Goal: Transaction & Acquisition: Download file/media

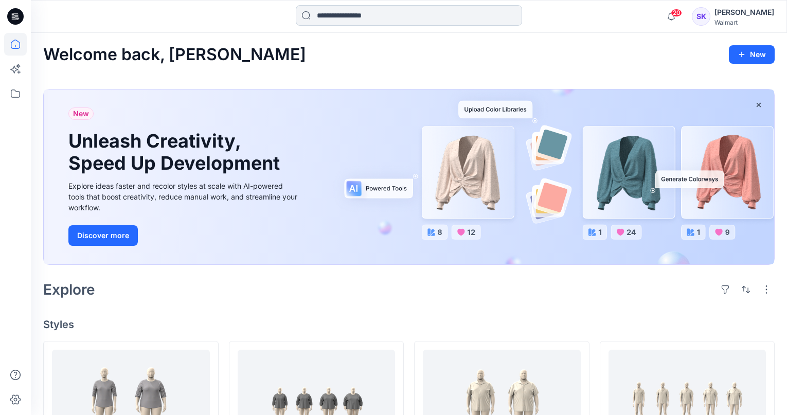
click at [360, 16] on input at bounding box center [409, 15] width 226 height 21
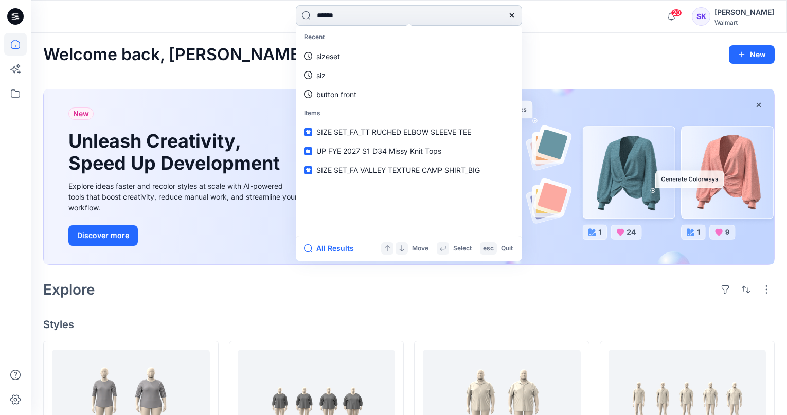
type input "*******"
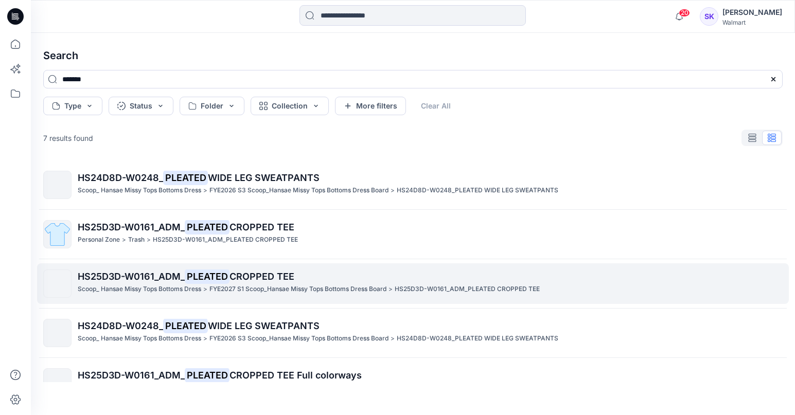
click at [216, 279] on mark "PLEATED" at bounding box center [207, 276] width 45 height 14
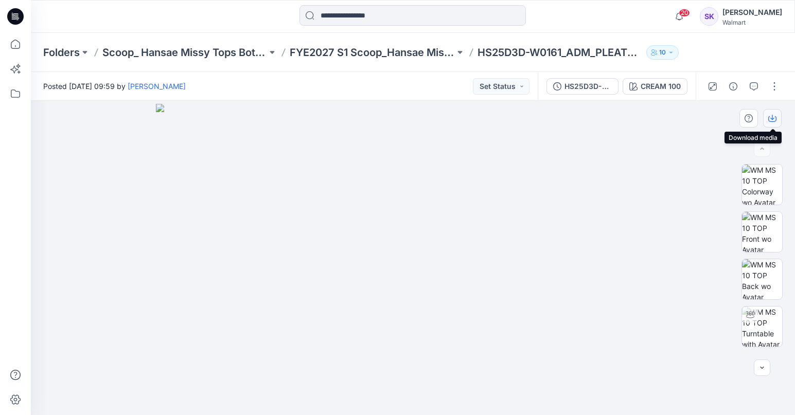
click at [776, 115] on icon "button" at bounding box center [772, 118] width 8 height 8
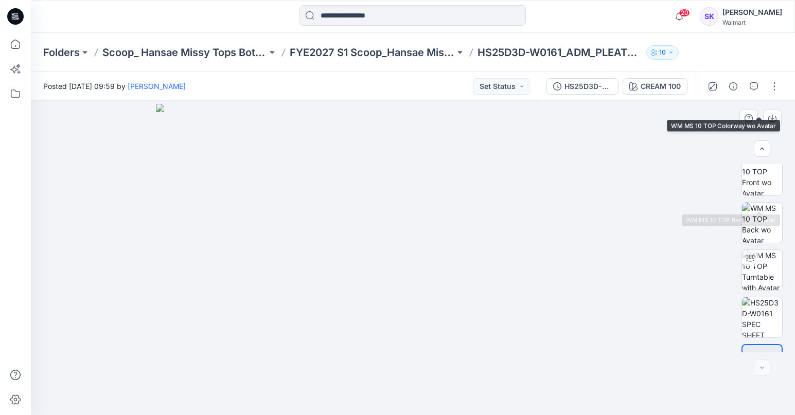
scroll to position [90, 0]
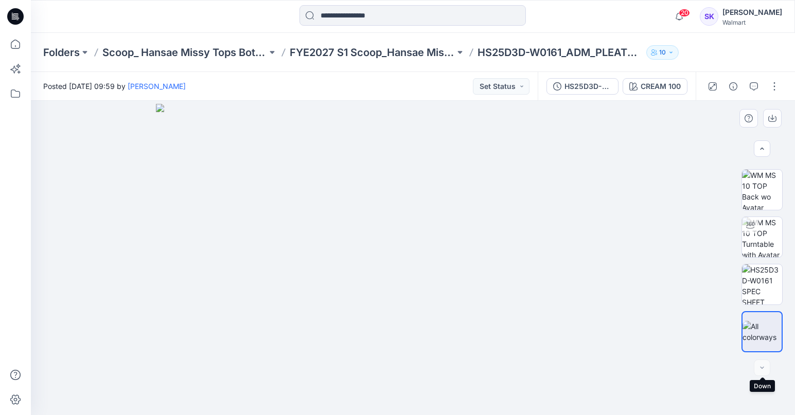
click at [762, 372] on div at bounding box center [762, 368] width 16 height 16
click at [766, 240] on img at bounding box center [762, 237] width 40 height 40
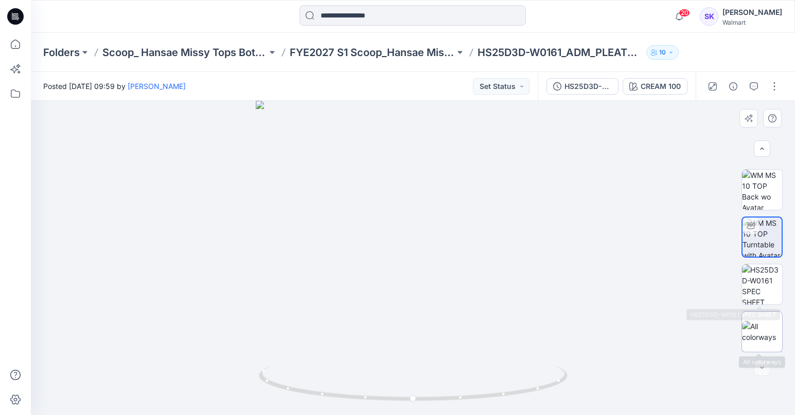
click at [750, 329] on img at bounding box center [762, 332] width 40 height 22
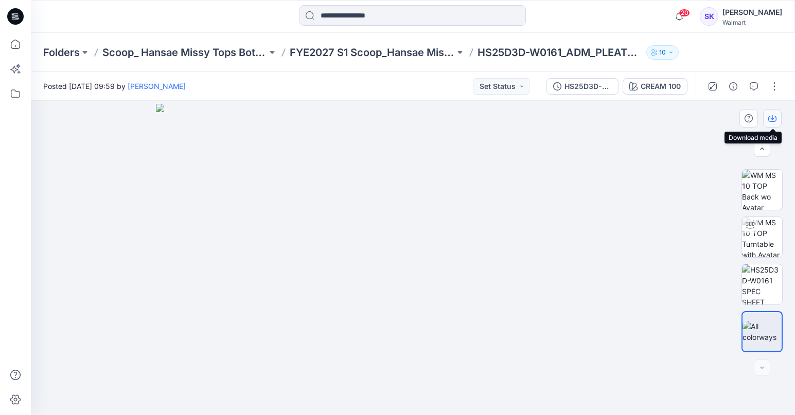
click at [774, 117] on icon "button" at bounding box center [772, 118] width 8 height 8
click at [644, 170] on img at bounding box center [413, 260] width 514 height 312
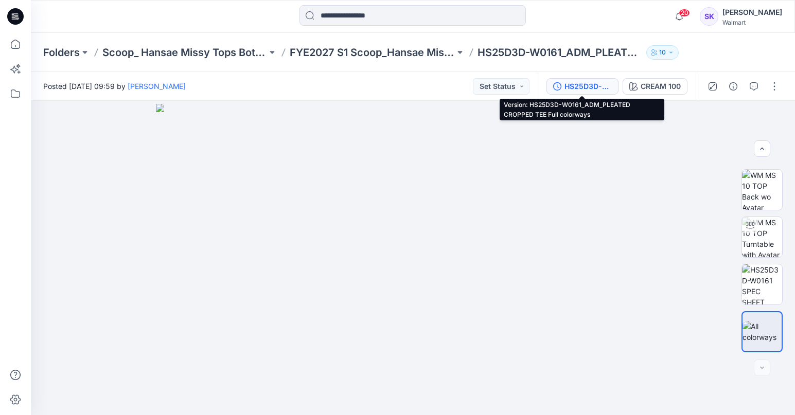
click at [586, 82] on div "HS25D3D-W0161_ADM_PLEATED CROPPED TEE Full colorways" at bounding box center [587, 86] width 47 height 11
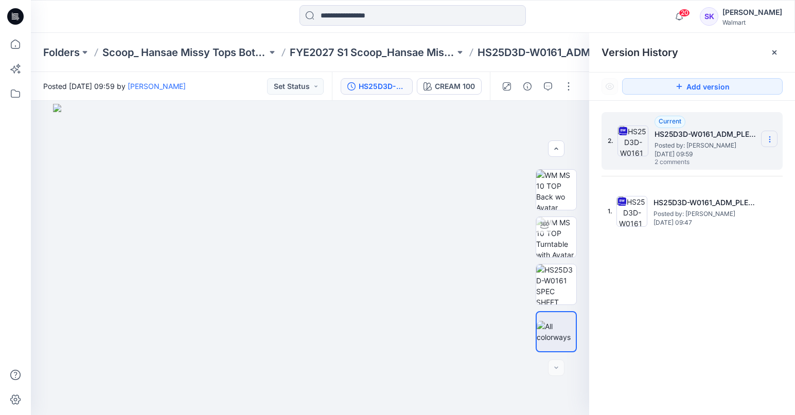
click at [776, 138] on section at bounding box center [769, 139] width 16 height 16
click at [753, 154] on span "Download Source BW File" at bounding box center [717, 159] width 86 height 12
click at [774, 56] on icon at bounding box center [774, 52] width 8 height 8
